Goal: Task Accomplishment & Management: Manage account settings

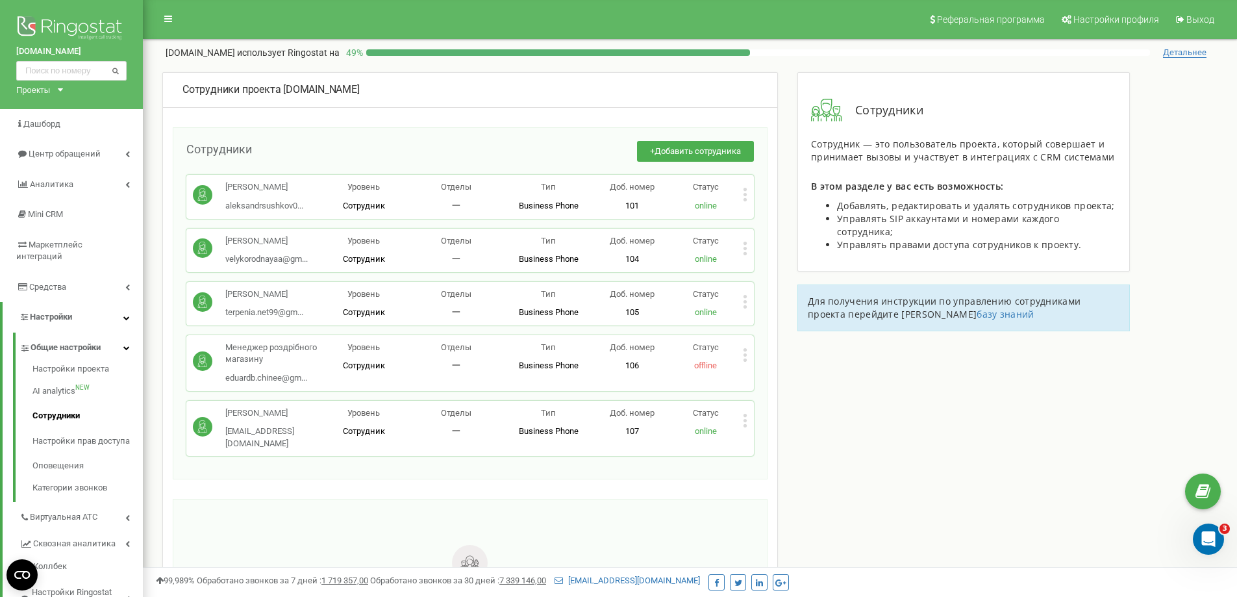
click at [743, 355] on icon at bounding box center [745, 355] width 5 height 14
click at [780, 377] on span "Редактировать" at bounding box center [793, 375] width 66 height 8
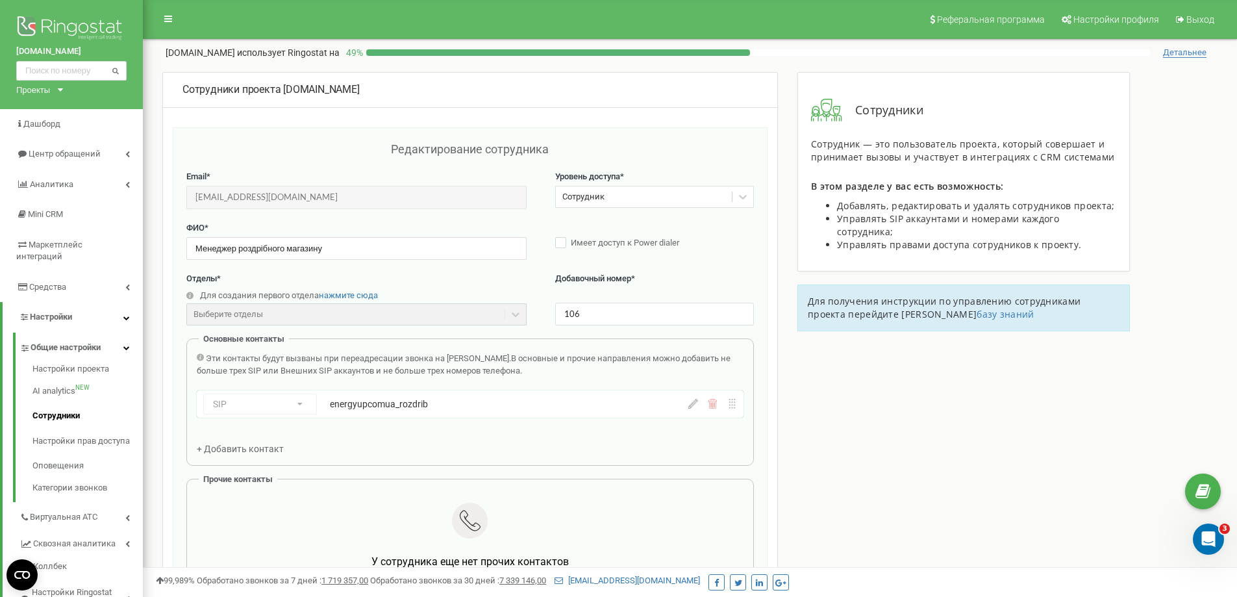
scroll to position [130, 0]
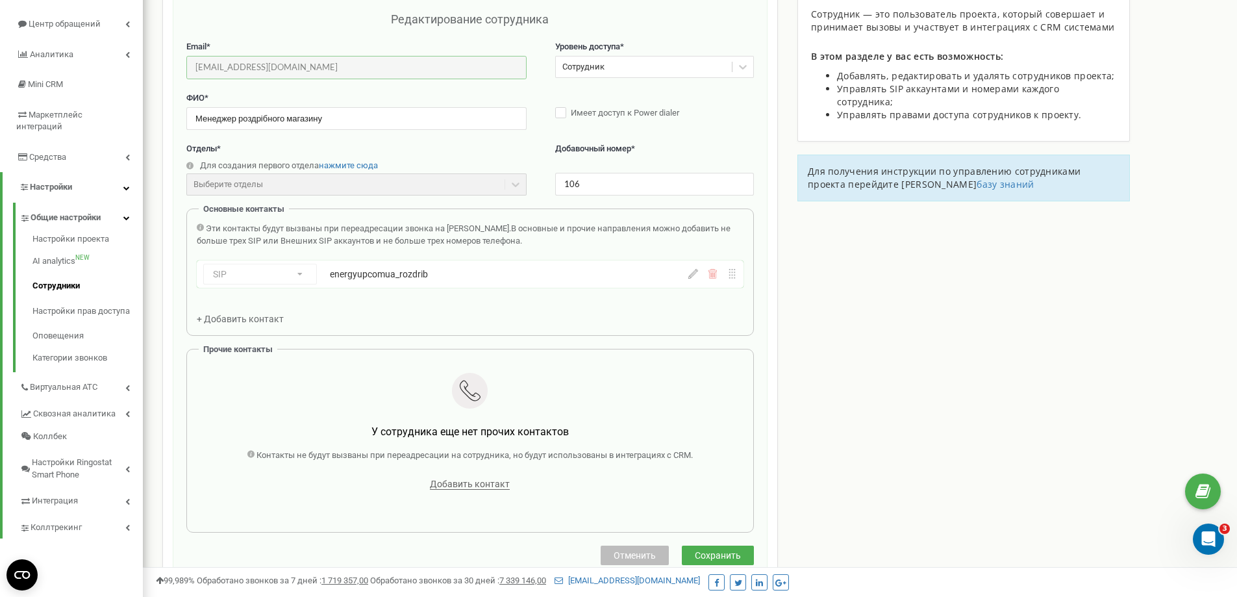
click at [280, 66] on input "[EMAIL_ADDRESS][DOMAIN_NAME]" at bounding box center [356, 67] width 340 height 23
drag, startPoint x: 303, startPoint y: 64, endPoint x: 184, endPoint y: 62, distance: 118.2
click at [184, 62] on div "Редактирование сотрудника Email * [EMAIL_ADDRESS][DOMAIN_NAME] Email недоступен…" at bounding box center [470, 287] width 595 height 581
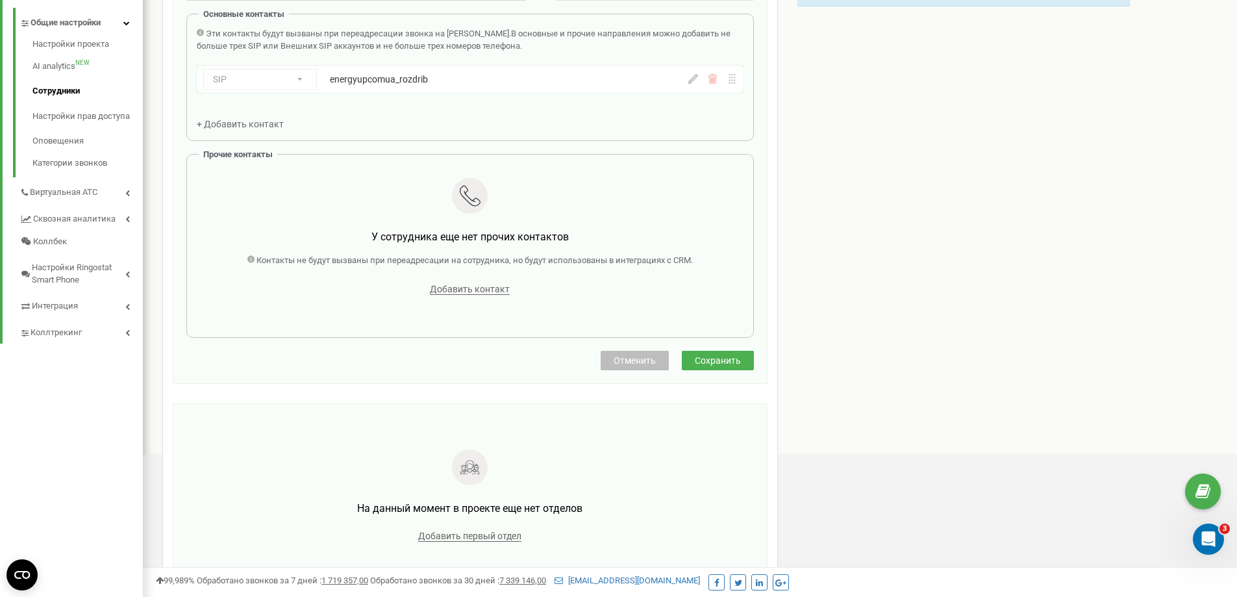
scroll to position [0, 0]
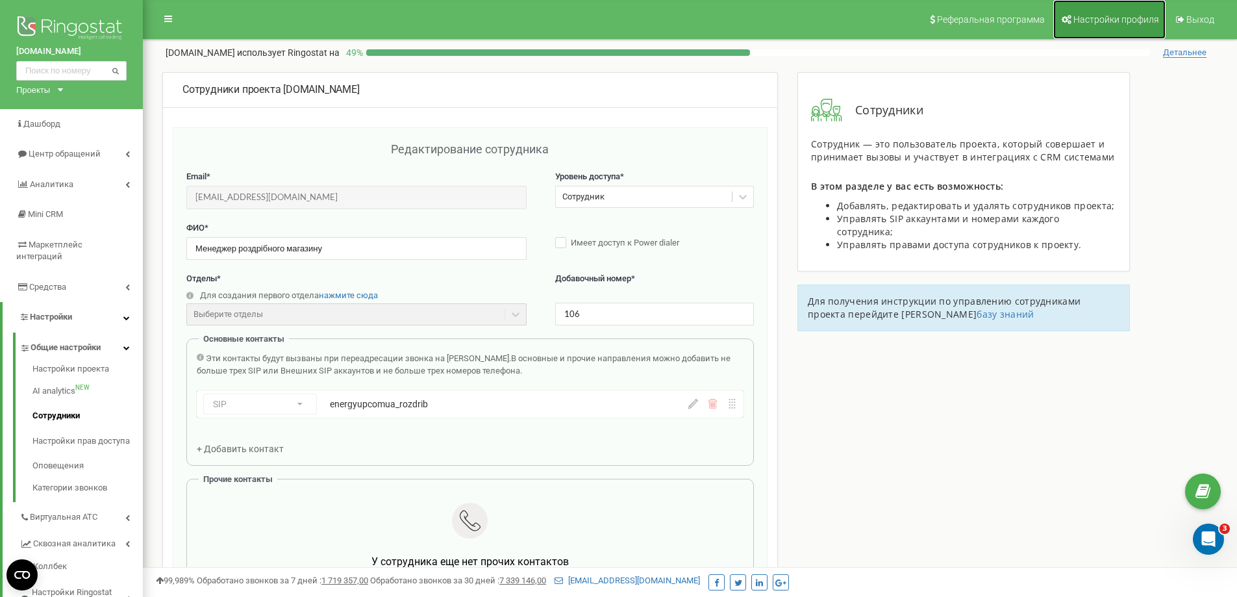
click at [1089, 16] on span "Настройки профиля" at bounding box center [1116, 19] width 86 height 10
